Goal: Find specific page/section: Find specific page/section

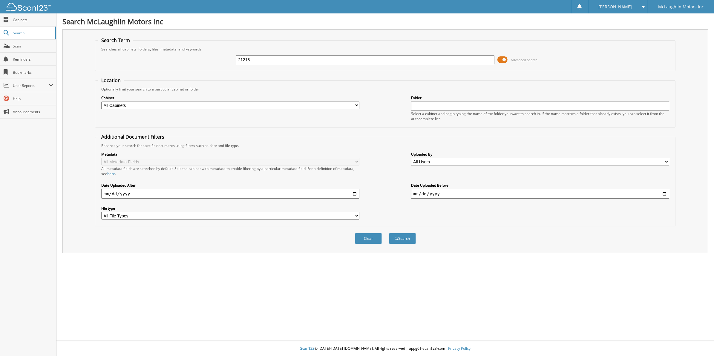
type input "21218"
click at [328, 104] on select "All Cabinets ACCOUNTS PAYABLE AUDIO UNITS BODY SHOP CAR DEALS DEAD DEALS INVOIC…" at bounding box center [230, 105] width 258 height 7
select select "9048"
click at [101, 102] on select "All Cabinets ACCOUNTS PAYABLE AUDIO UNITS BODY SHOP CAR DEALS DEAD DEALS INVOIC…" at bounding box center [230, 105] width 258 height 7
click at [405, 236] on button "Search" at bounding box center [402, 238] width 27 height 11
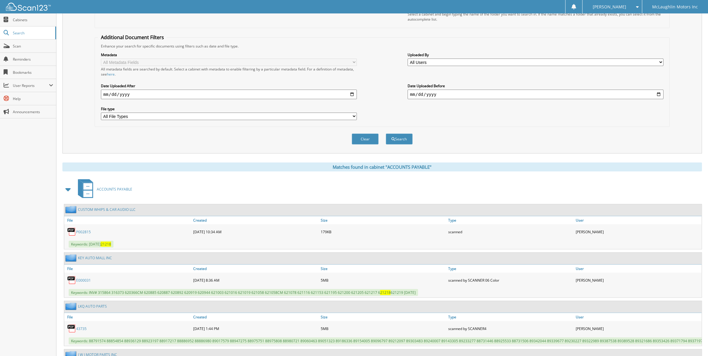
scroll to position [149, 0]
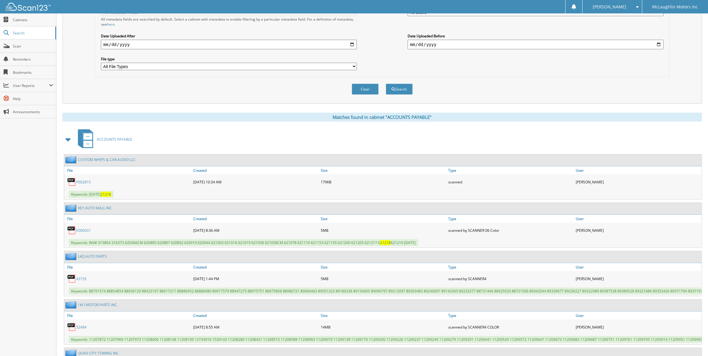
click at [79, 179] on link "P002815" at bounding box center [83, 181] width 15 height 5
